Goal: Transaction & Acquisition: Purchase product/service

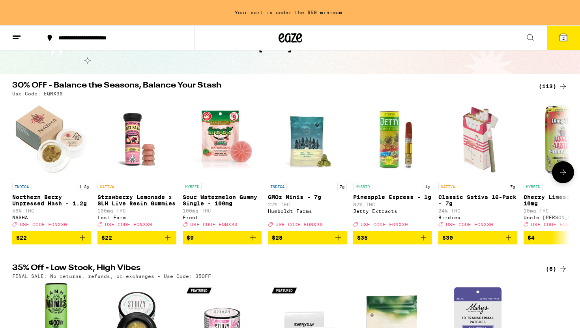
scroll to position [51, 0]
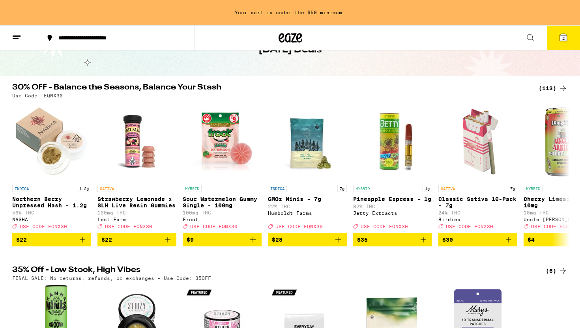
click at [566, 43] on button "2" at bounding box center [563, 38] width 33 height 24
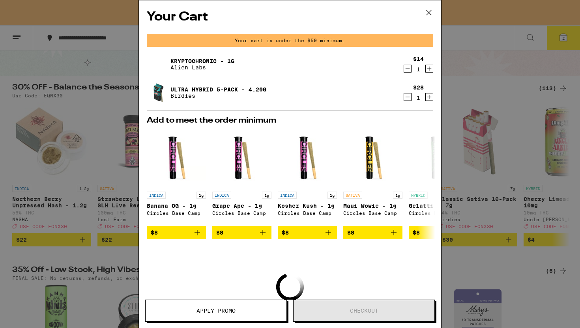
click at [109, 223] on div "Your Cart Your cart is under the $50 minimum. Kryptochronic - 1g Alien Labs $14…" at bounding box center [290, 164] width 580 height 328
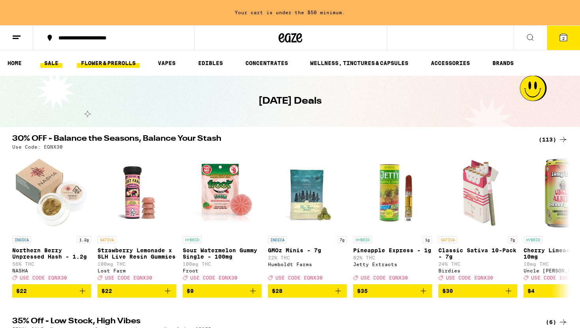
click at [113, 65] on link "FLOWER & PREROLLS" at bounding box center [108, 62] width 63 height 9
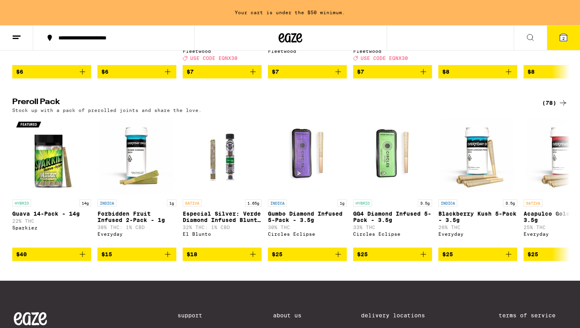
scroll to position [587, 0]
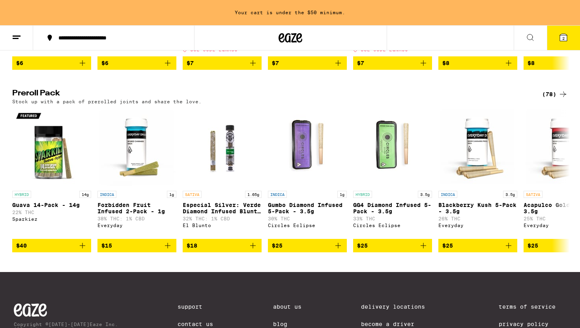
click at [550, 99] on div "(78)" at bounding box center [555, 94] width 26 height 9
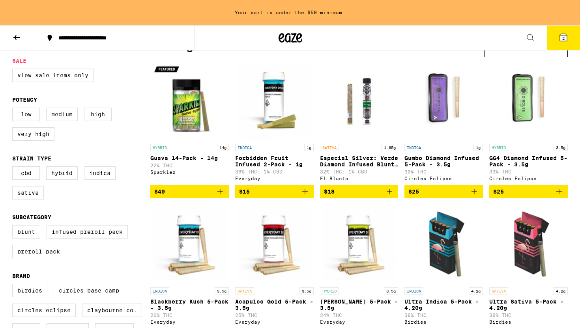
scroll to position [84, 0]
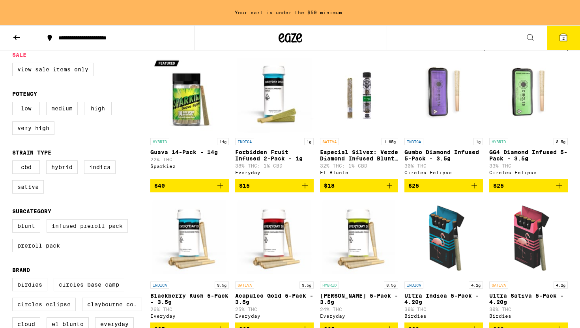
click at [117, 233] on label "Infused Preroll Pack" at bounding box center [87, 225] width 81 height 13
click at [14, 221] on input "Infused Preroll Pack" at bounding box center [14, 221] width 0 height 0
checkbox input "true"
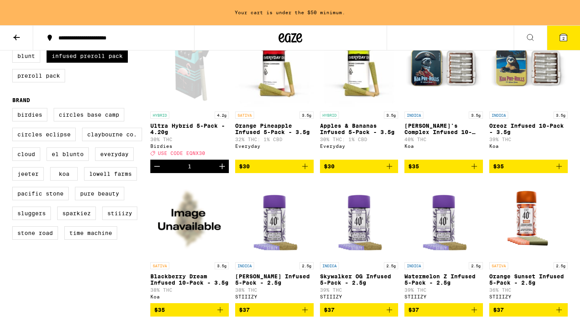
scroll to position [252, 0]
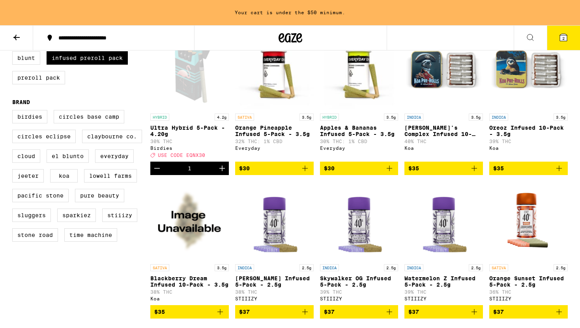
click at [393, 173] on icon "Add to bag" at bounding box center [389, 168] width 9 height 9
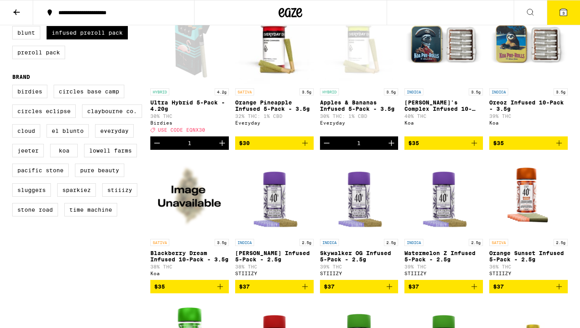
scroll to position [227, 0]
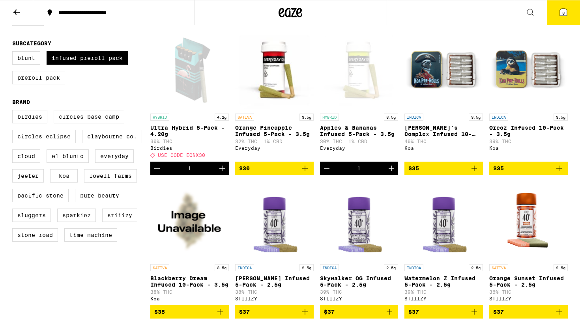
click at [564, 16] on icon at bounding box center [563, 11] width 9 height 9
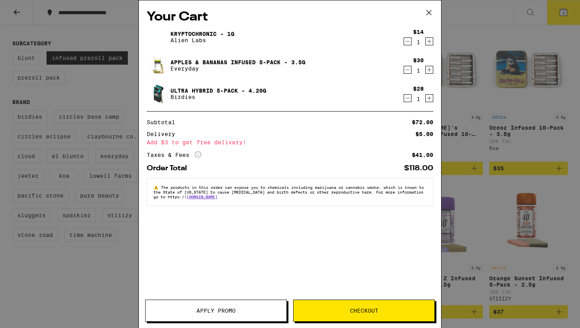
click at [462, 113] on div "Your Cart Kryptochronic - 1g Alien Labs $14 1 Apples & Bananas Infused 5-Pack -…" at bounding box center [290, 164] width 580 height 328
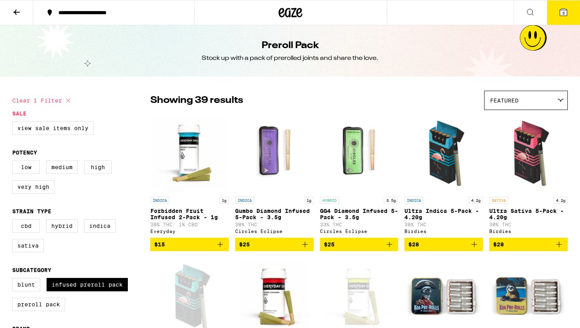
click at [292, 13] on icon at bounding box center [291, 13] width 24 height 14
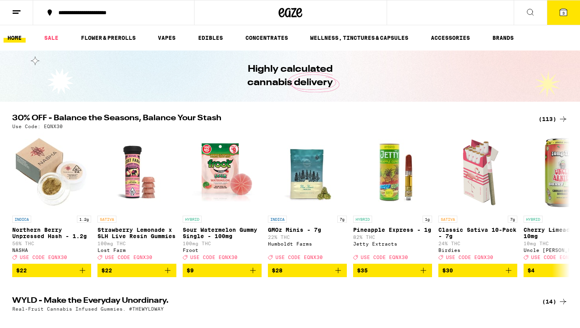
click at [568, 13] on button "3" at bounding box center [563, 12] width 33 height 24
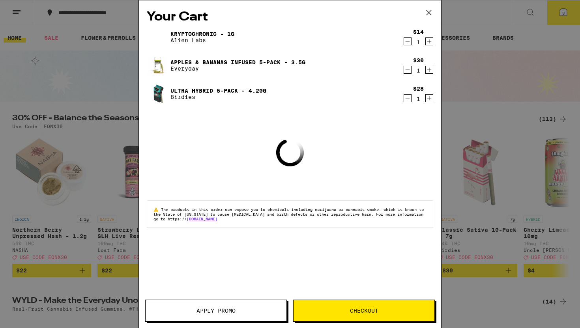
click at [232, 311] on span "Apply Promo" at bounding box center [215, 311] width 39 height 6
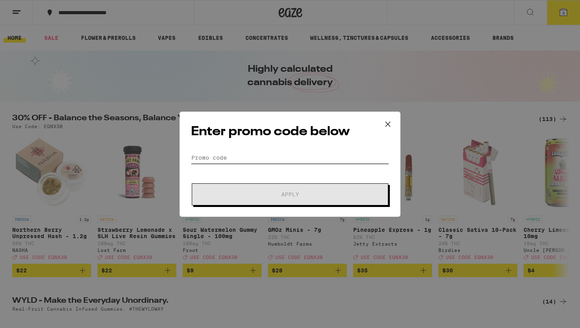
click at [241, 155] on input "Promo Code" at bounding box center [290, 158] width 198 height 12
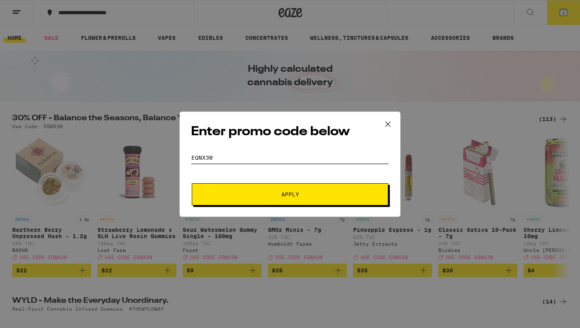
type input "eqnx30"
click at [192, 183] on button "Apply" at bounding box center [290, 194] width 196 height 22
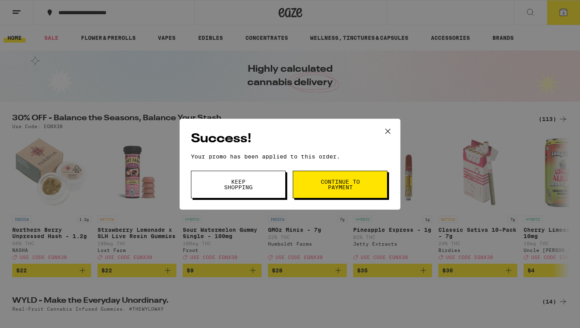
click at [392, 133] on icon at bounding box center [388, 131] width 12 height 12
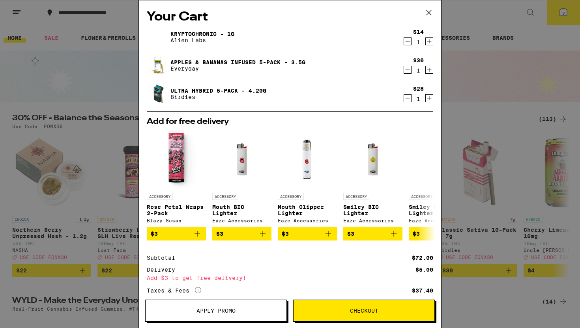
click at [406, 41] on icon "Decrement" at bounding box center [408, 41] width 4 height 0
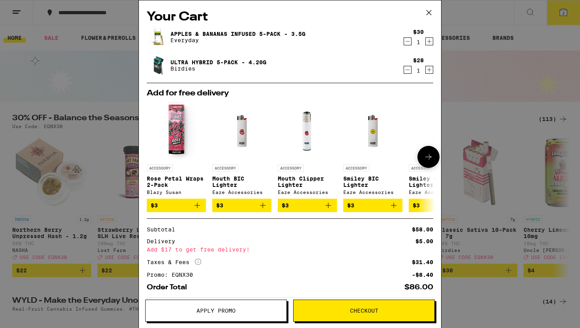
scroll to position [39, 0]
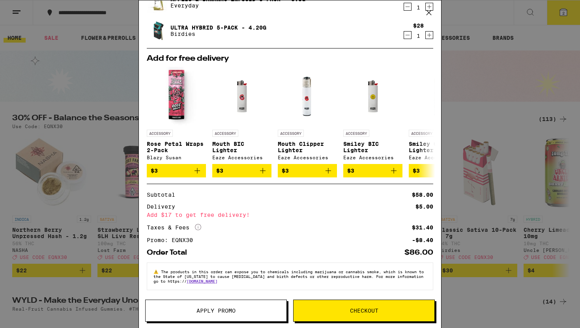
click at [98, 197] on div "Your Cart Apples & Bananas Infused 5-Pack - 3.5g Everyday $30 1 Ultra Hybrid 5-…" at bounding box center [290, 164] width 580 height 328
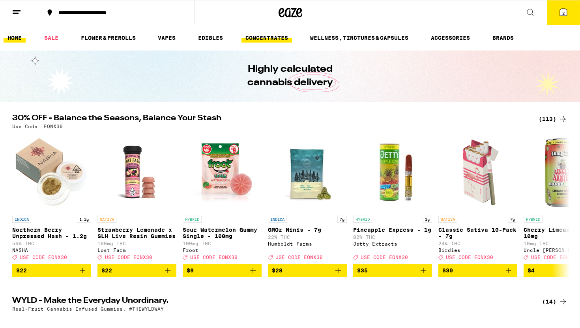
click at [266, 41] on link "CONCENTRATES" at bounding box center [266, 37] width 50 height 9
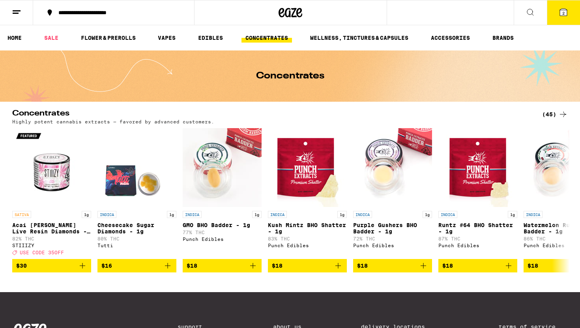
click at [553, 117] on div "(45)" at bounding box center [555, 114] width 26 height 9
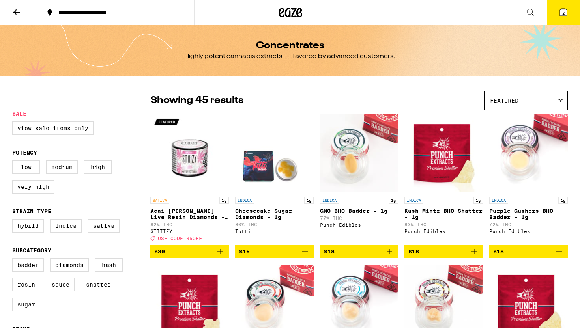
click at [8, 7] on button at bounding box center [16, 12] width 33 height 25
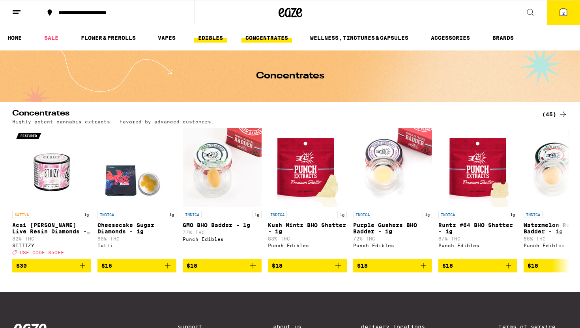
click at [203, 34] on link "EDIBLES" at bounding box center [210, 37] width 33 height 9
